Goal: Book appointment/travel/reservation

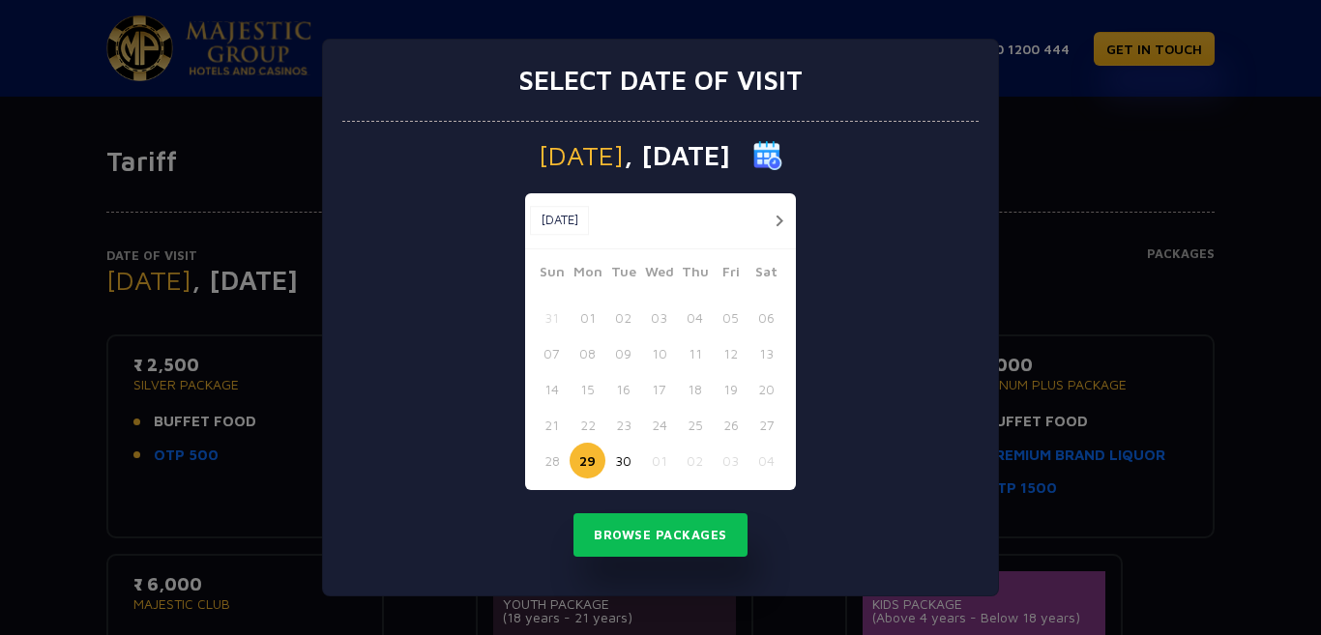
click at [780, 219] on button "button" at bounding box center [779, 221] width 24 height 24
click at [729, 317] on button "03" at bounding box center [731, 318] width 36 height 36
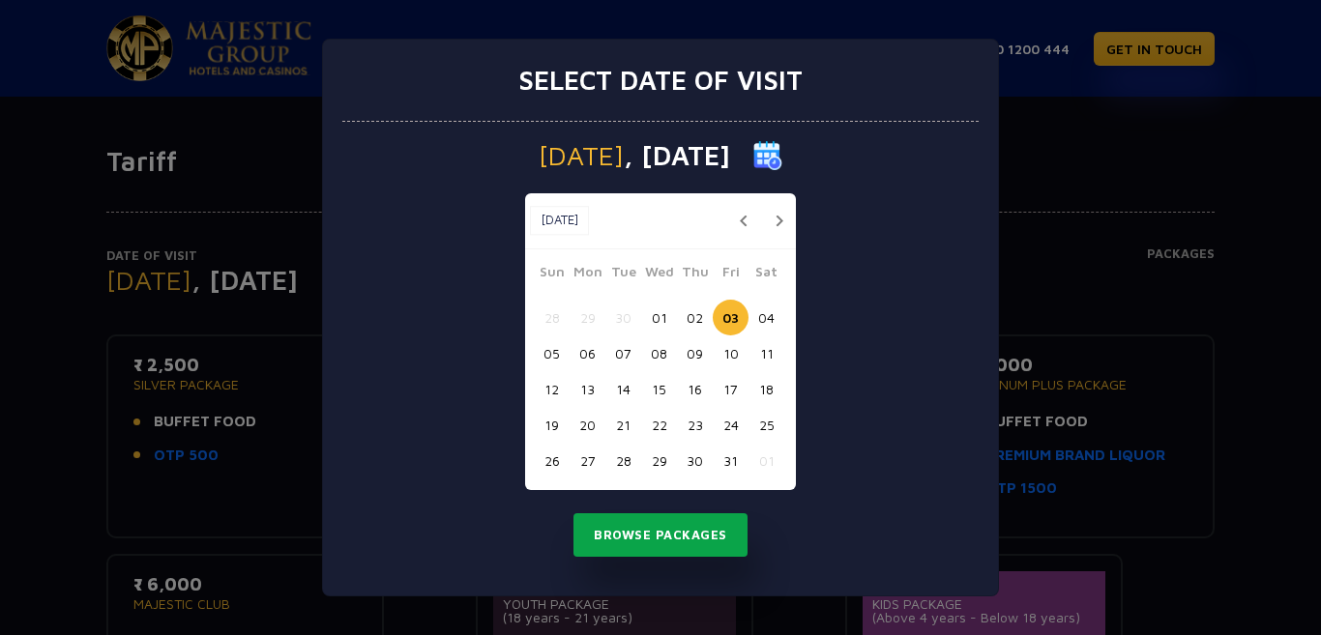
click at [669, 531] on button "Browse Packages" at bounding box center [660, 535] width 174 height 44
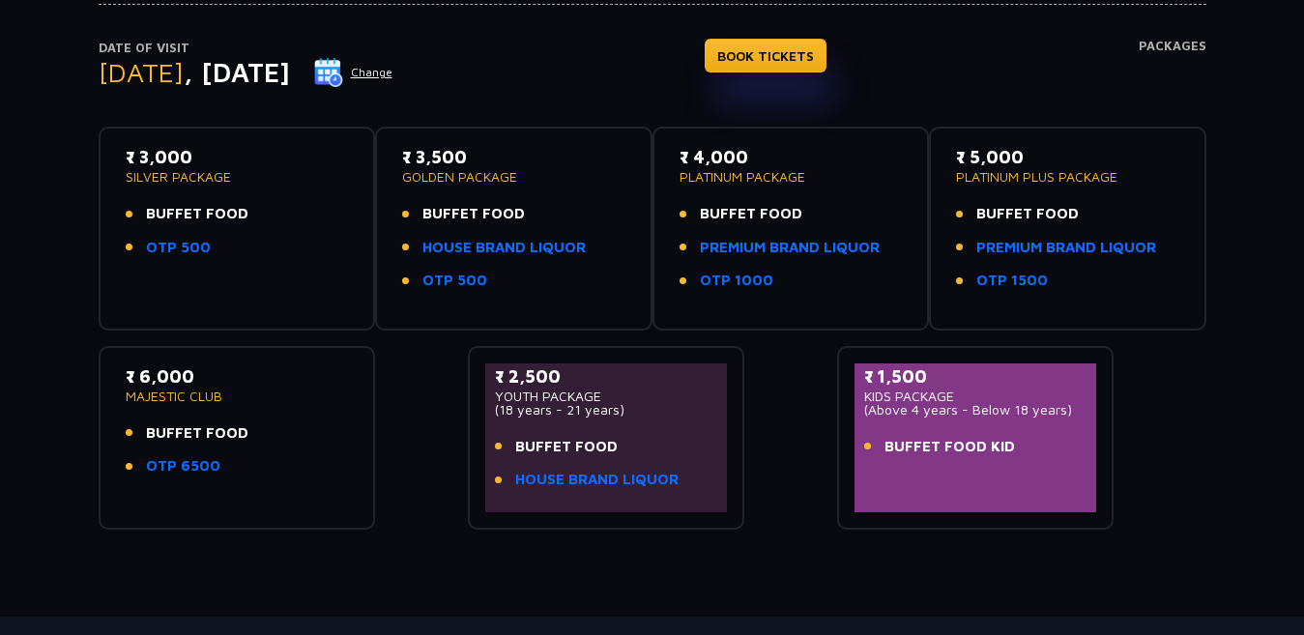
scroll to position [14, 0]
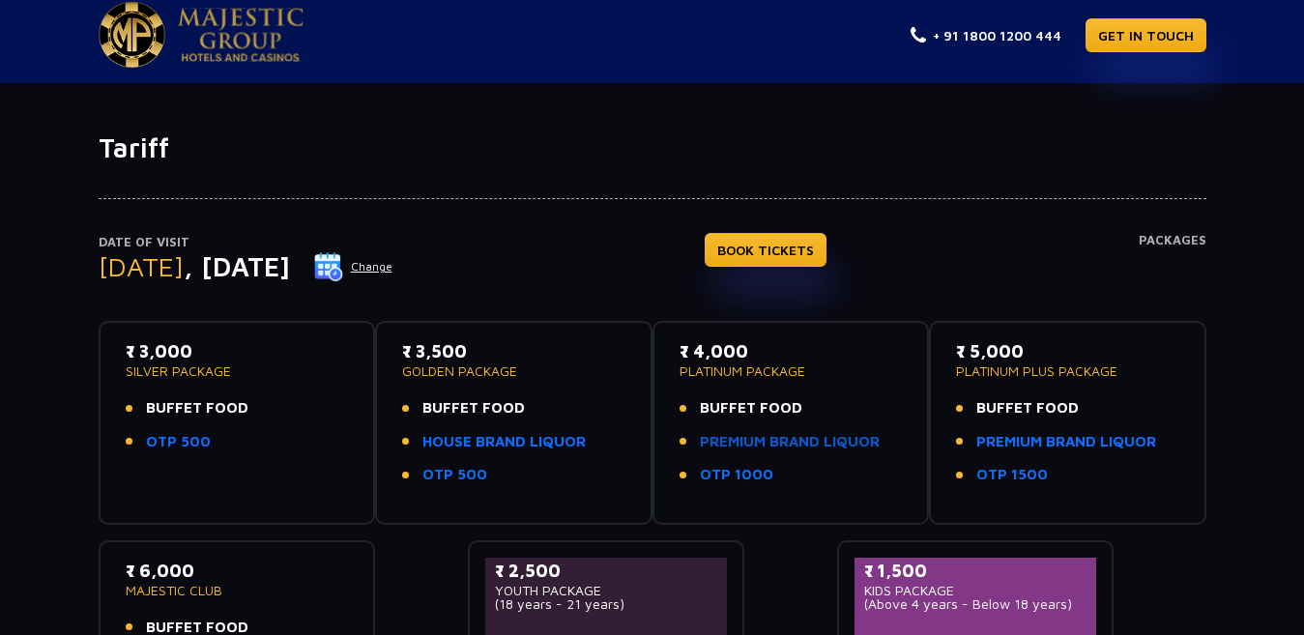
click at [793, 441] on link "PREMIUM BRAND LIQUOR" at bounding box center [790, 442] width 180 height 22
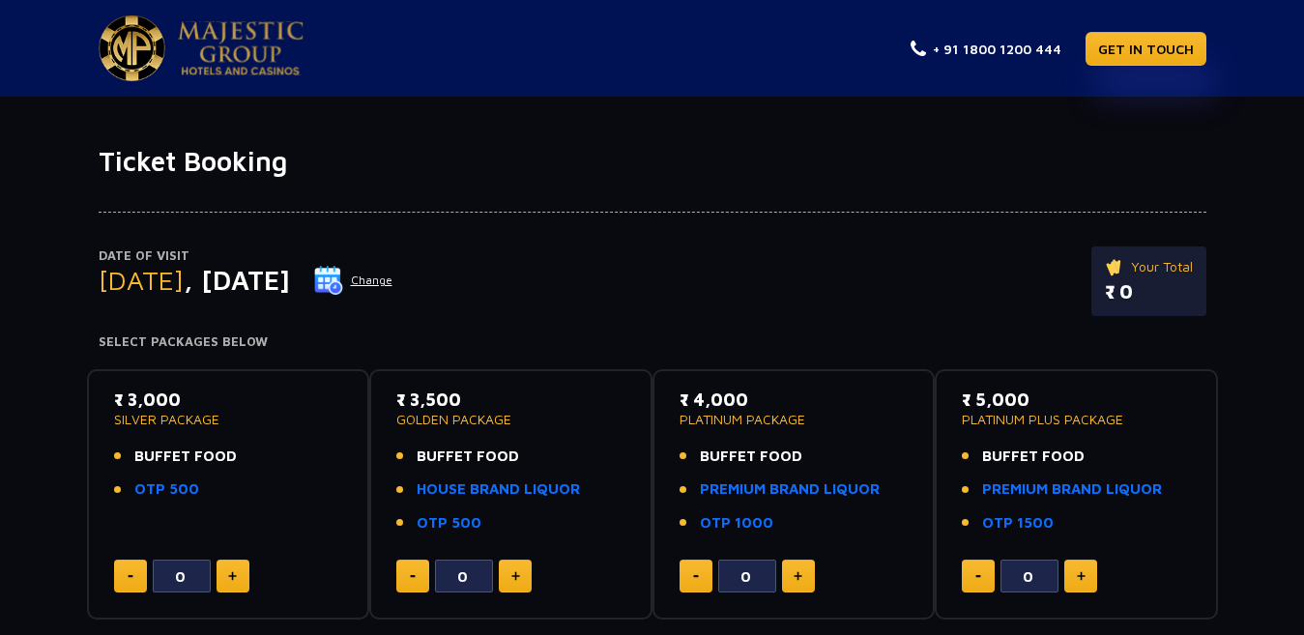
scroll to position [161, 0]
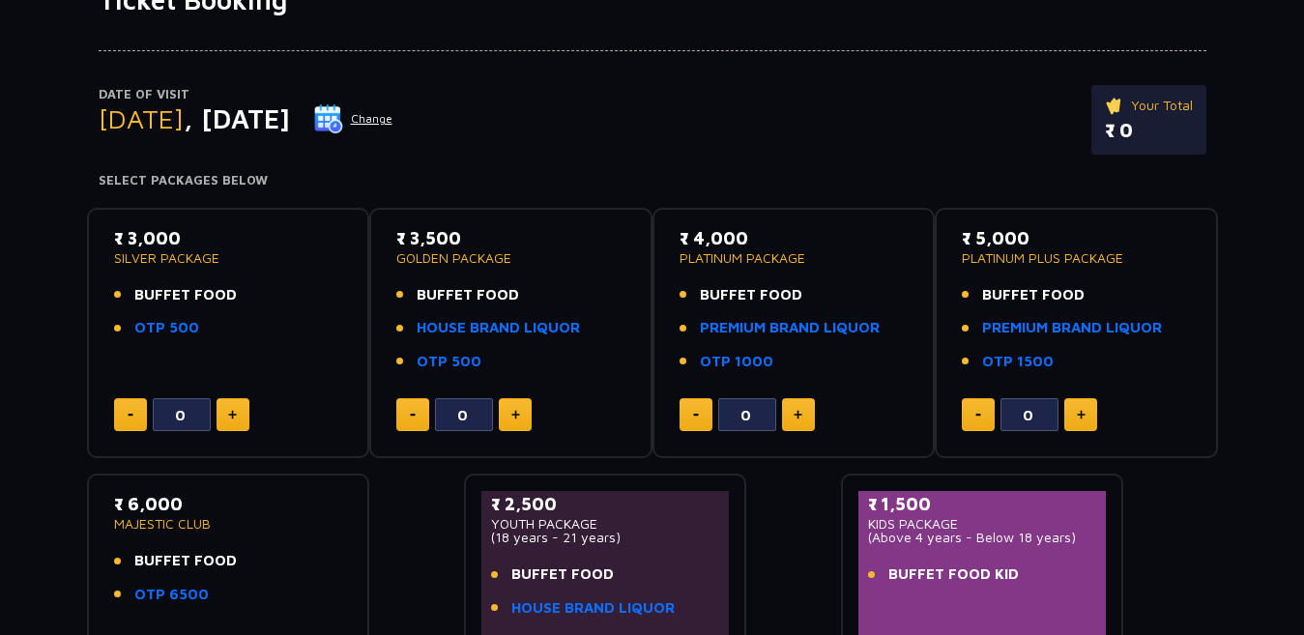
click at [1032, 398] on input "0" at bounding box center [1030, 414] width 58 height 33
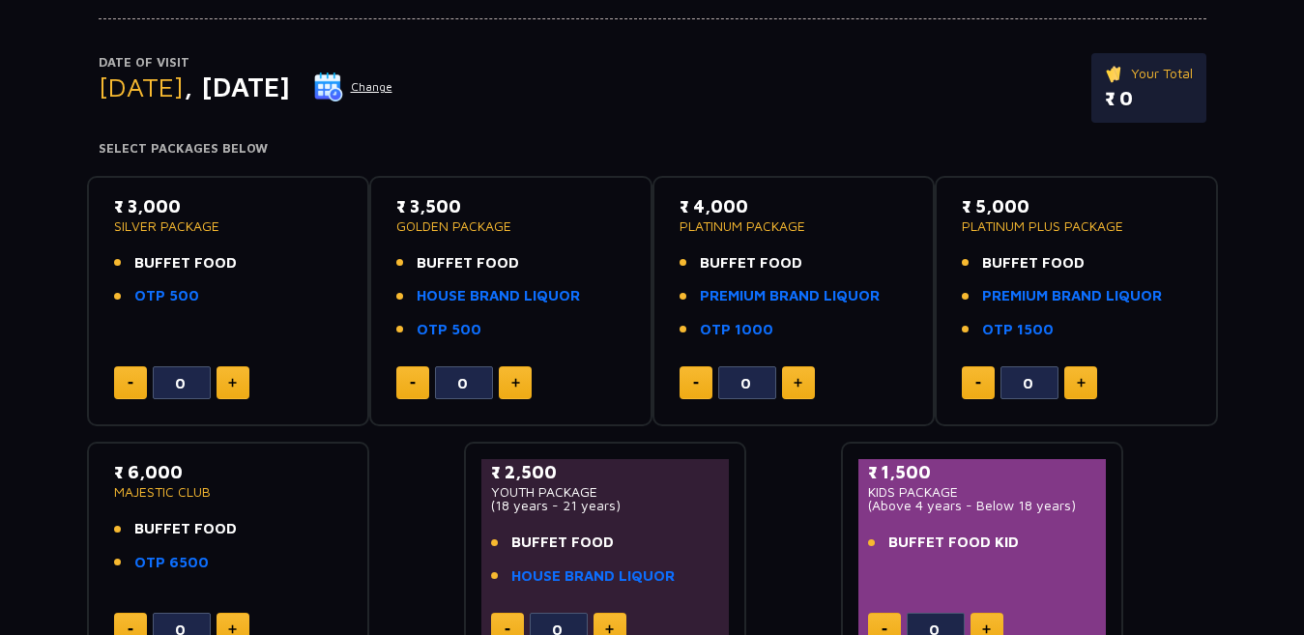
click at [1082, 374] on button at bounding box center [1081, 382] width 33 height 33
click at [1080, 375] on button at bounding box center [1081, 382] width 33 height 33
type input "2"
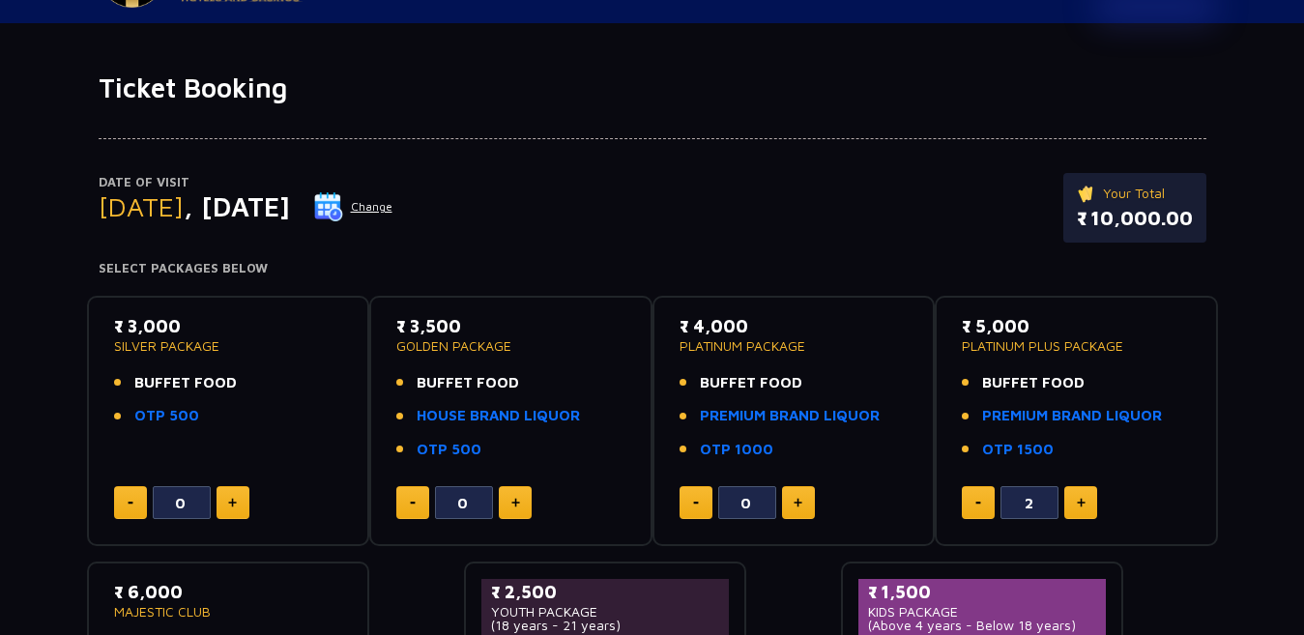
scroll to position [0, 0]
